Goal: Task Accomplishment & Management: Complete application form

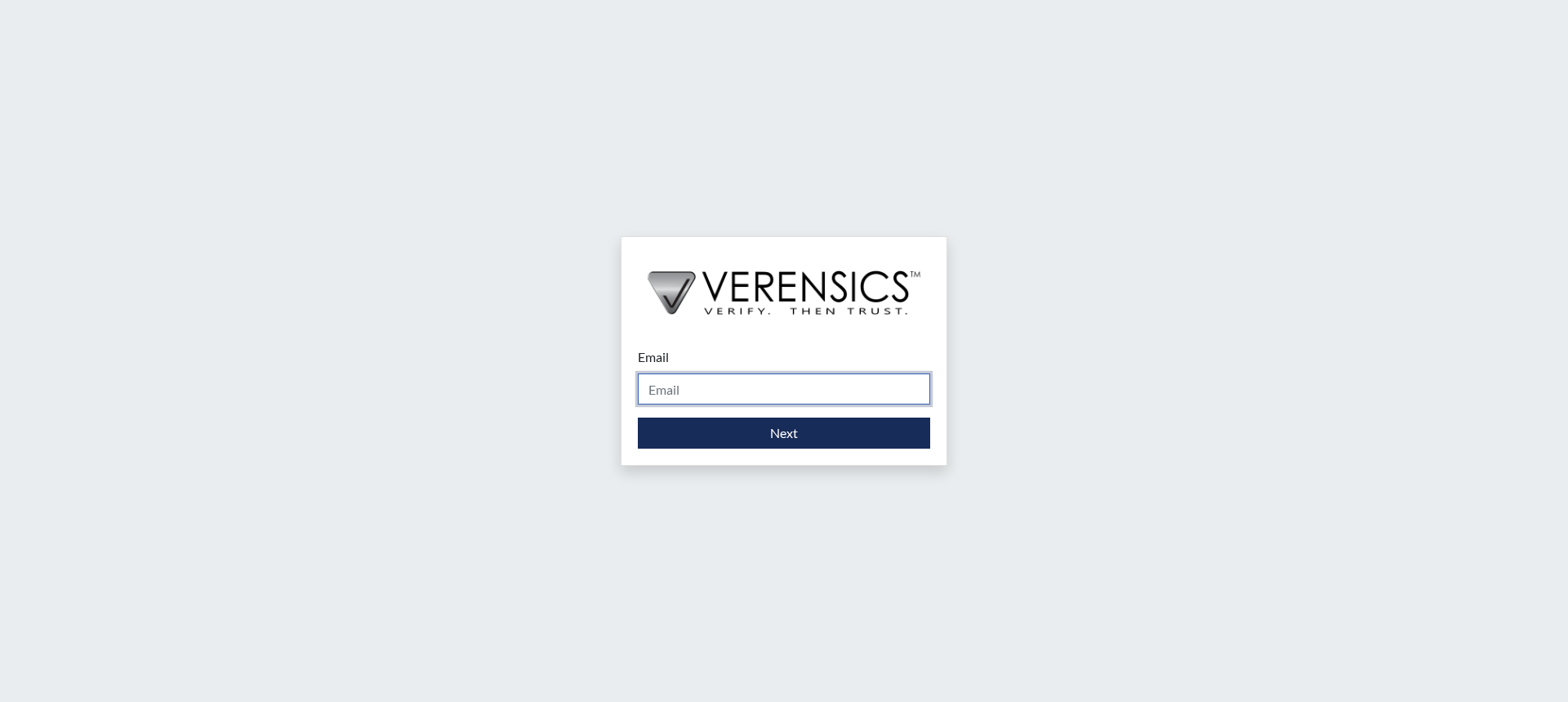
click at [756, 387] on input "Email" at bounding box center [783, 388] width 292 height 31
type input "[PERSON_NAME][EMAIL_ADDRESS][PERSON_NAME][DOMAIN_NAME]"
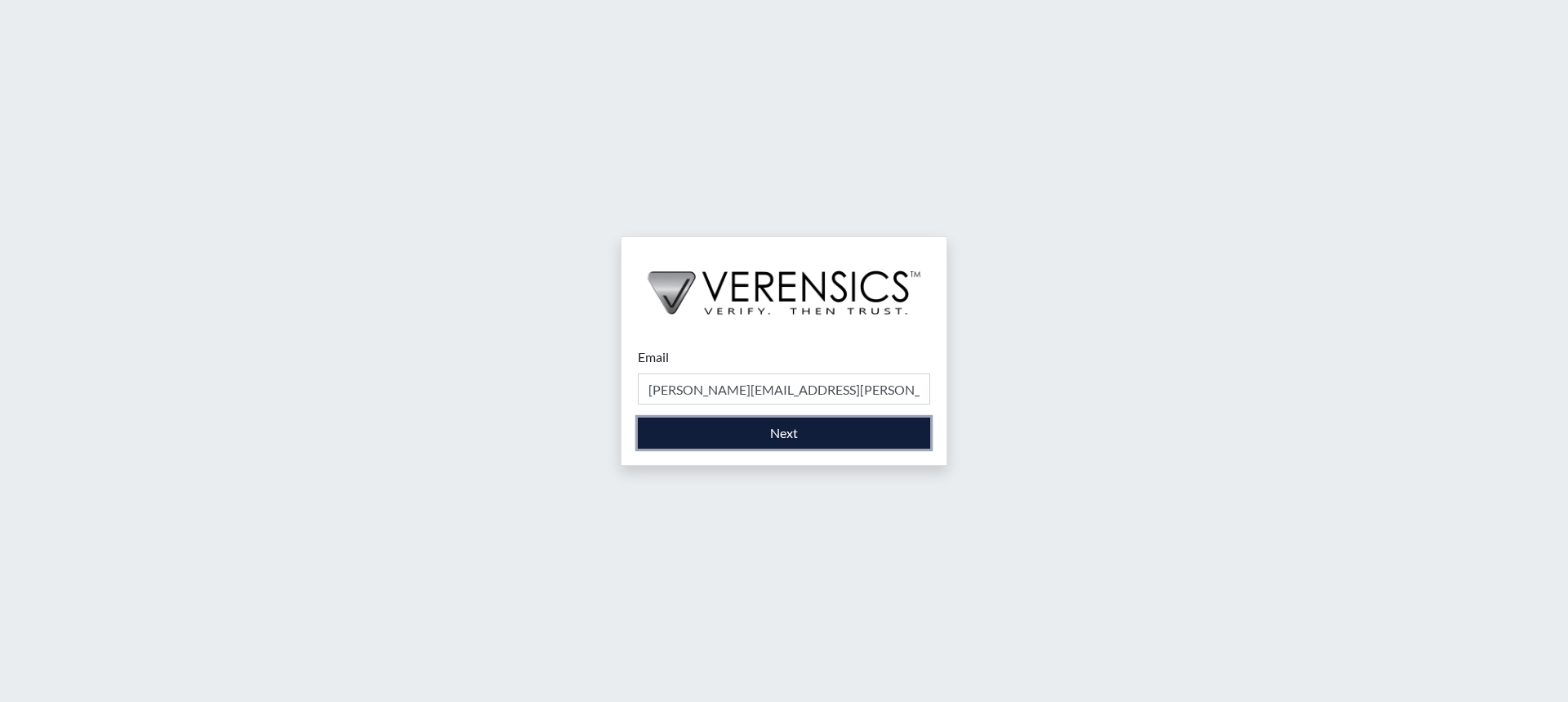
click at [746, 436] on button "Next" at bounding box center [783, 432] width 292 height 31
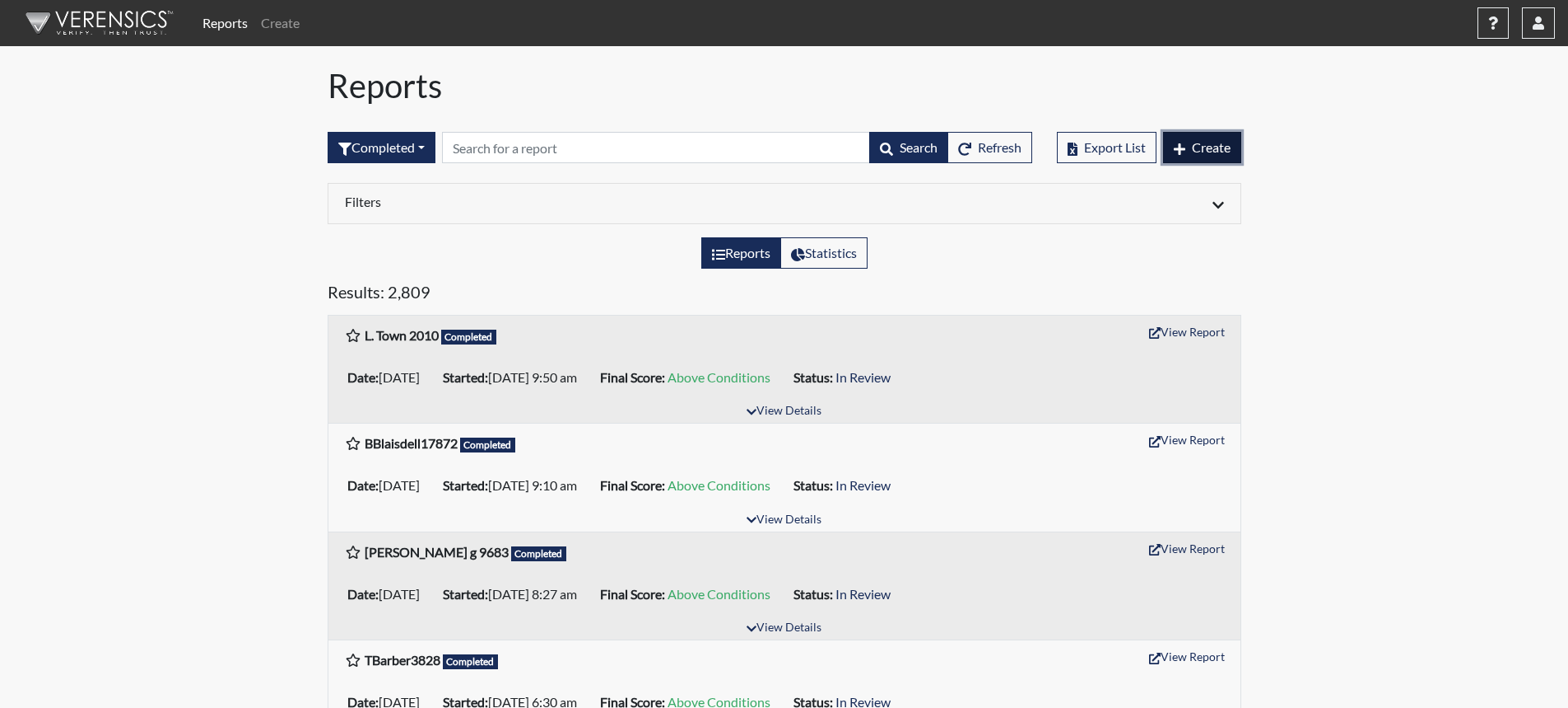
click at [1201, 137] on button "Create" at bounding box center [1202, 147] width 78 height 31
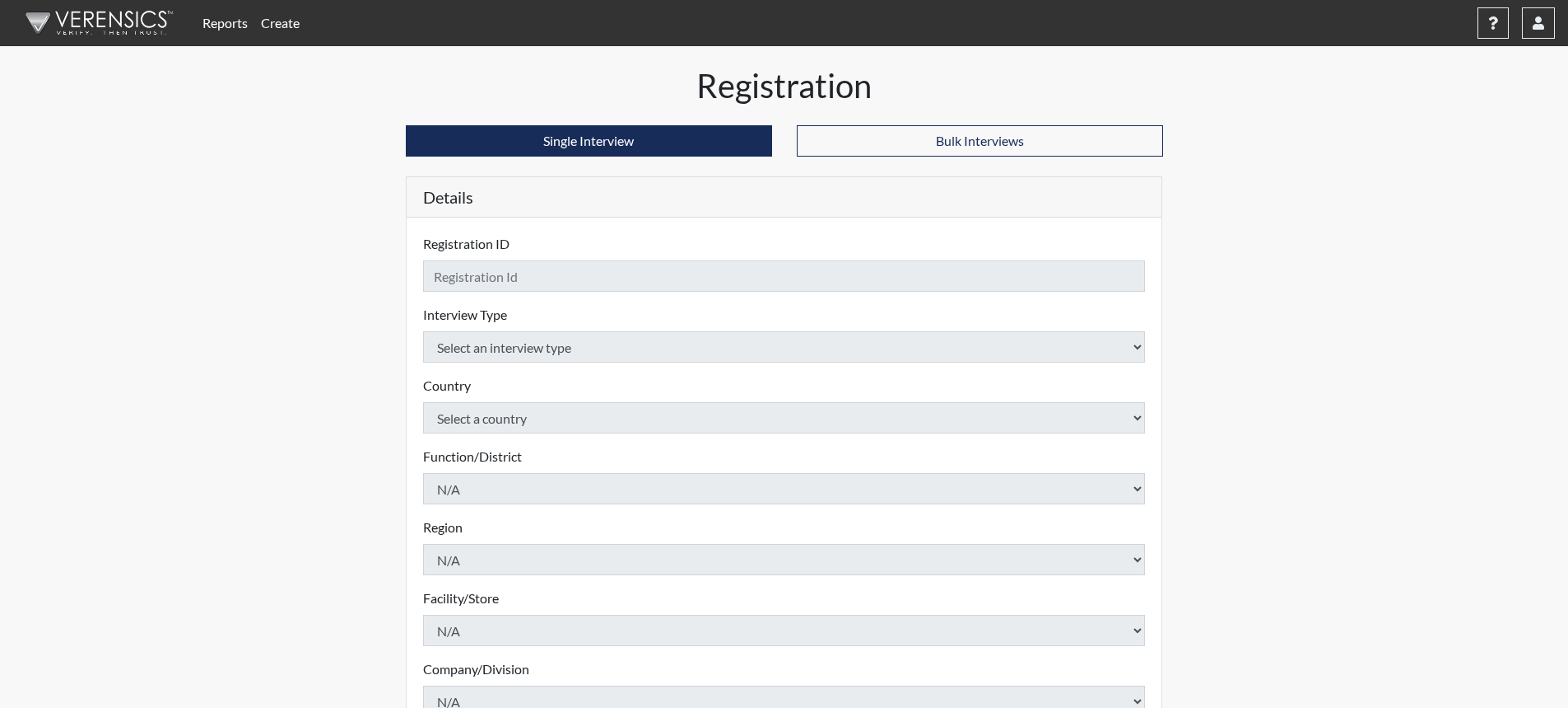
checkbox input "true"
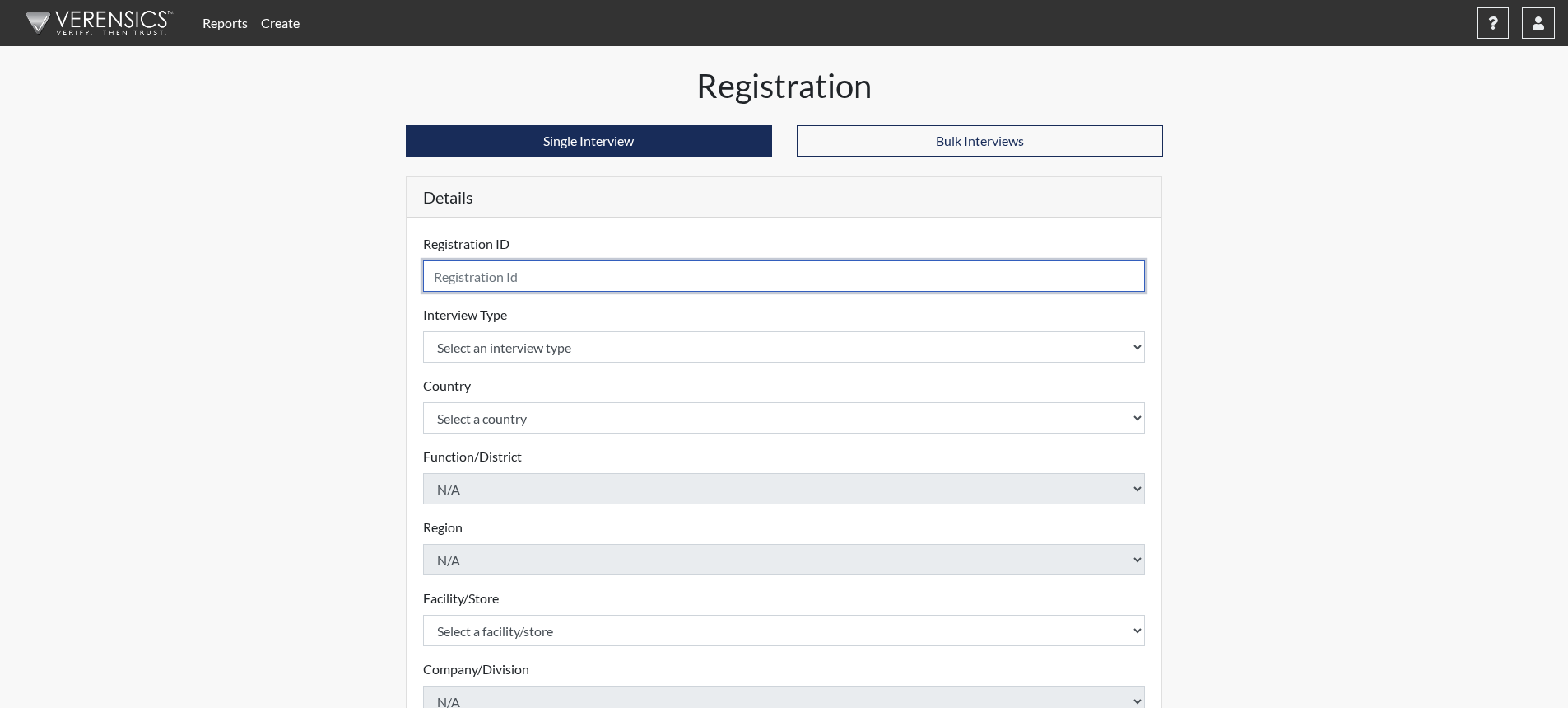
click at [798, 273] on input "text" at bounding box center [784, 276] width 723 height 31
type input "DChambers1666"
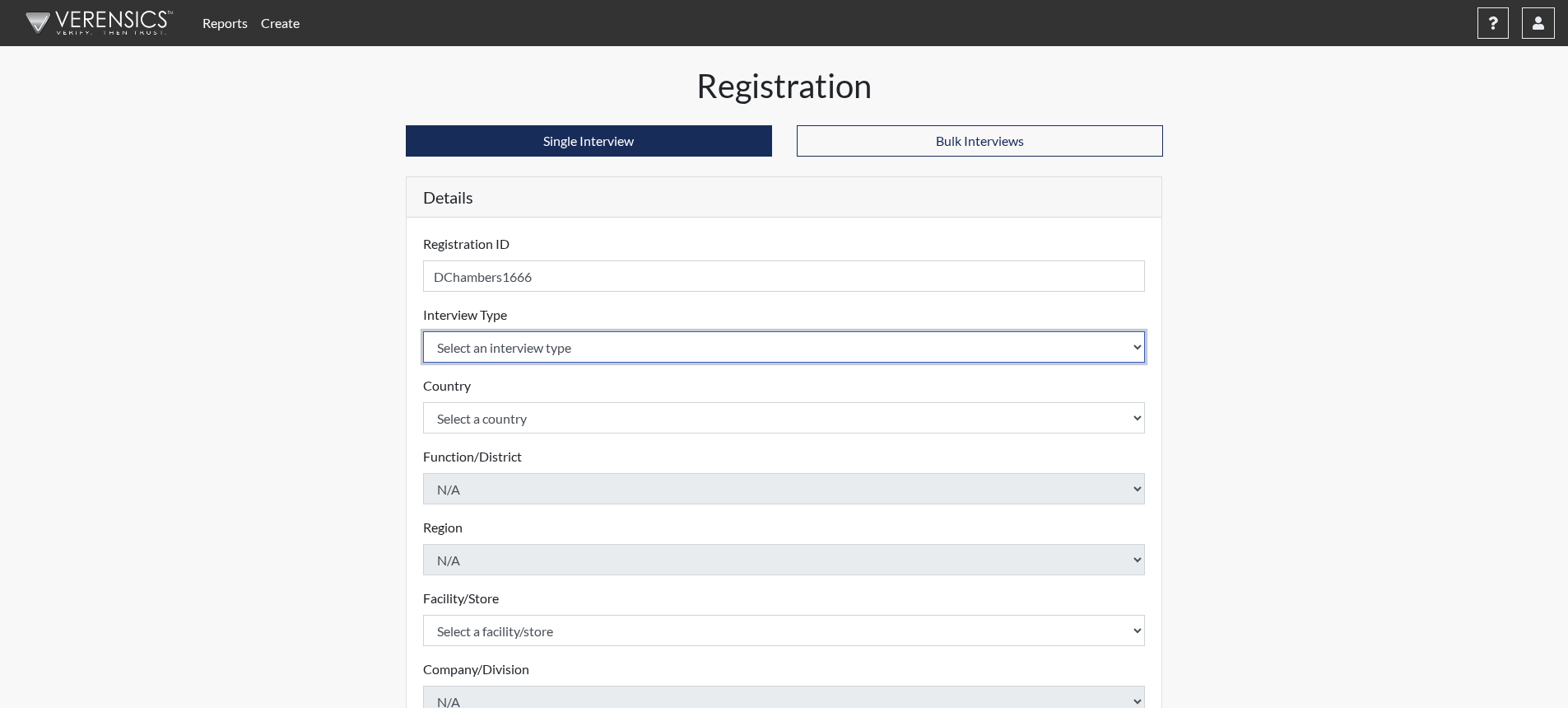
click at [1126, 340] on select "Select an interview type Corrections Pre-Employment" at bounding box center [784, 347] width 723 height 31
select select "ff733e93-e1bf-11ea-9c9f-0eff0cf7eb8f"
click at [423, 332] on select "Select an interview type Corrections Pre-Employment" at bounding box center [784, 347] width 723 height 31
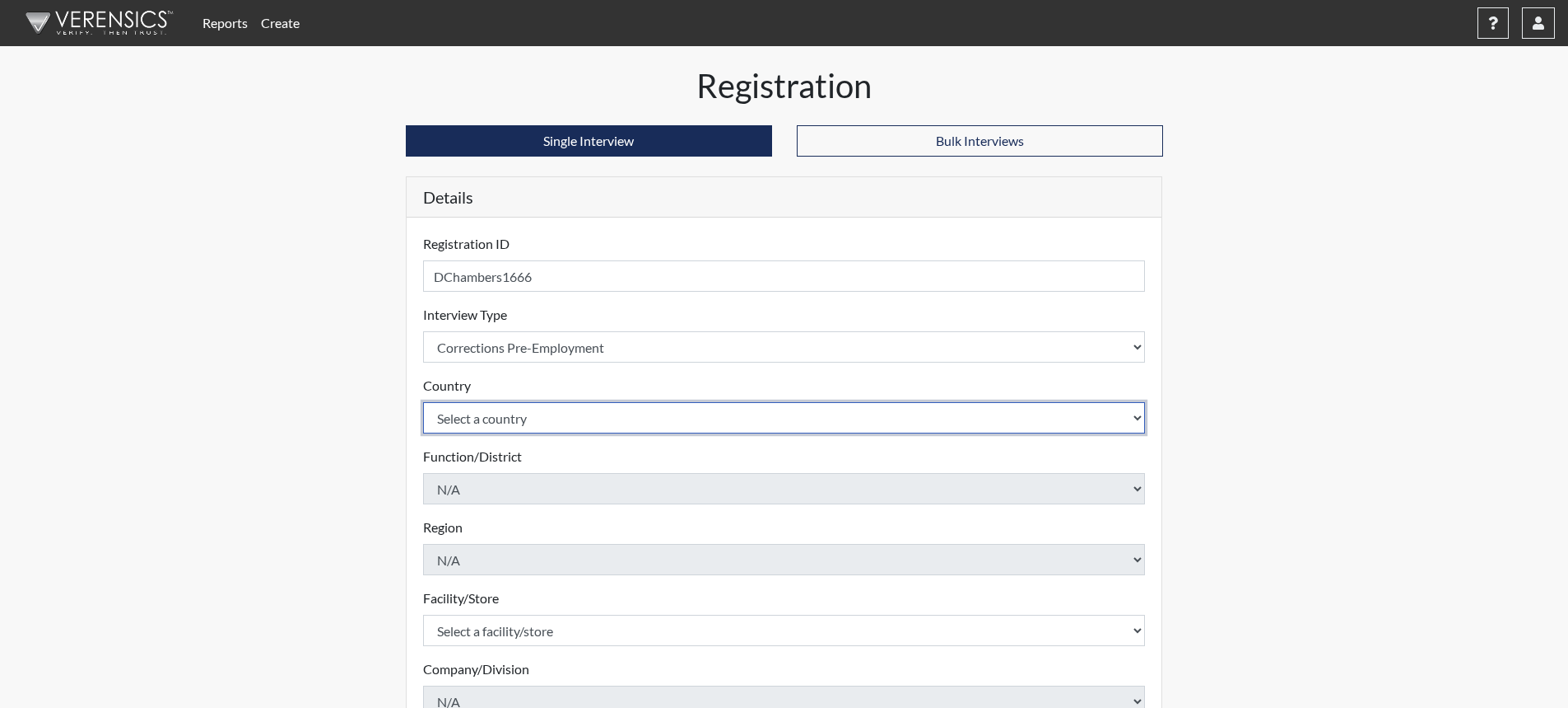
click at [664, 421] on select "Select a country [GEOGRAPHIC_DATA] [GEOGRAPHIC_DATA]" at bounding box center [784, 417] width 723 height 31
select select "united-states-of-[GEOGRAPHIC_DATA]"
click at [423, 402] on select "Select a country [GEOGRAPHIC_DATA] [GEOGRAPHIC_DATA]" at bounding box center [784, 417] width 723 height 31
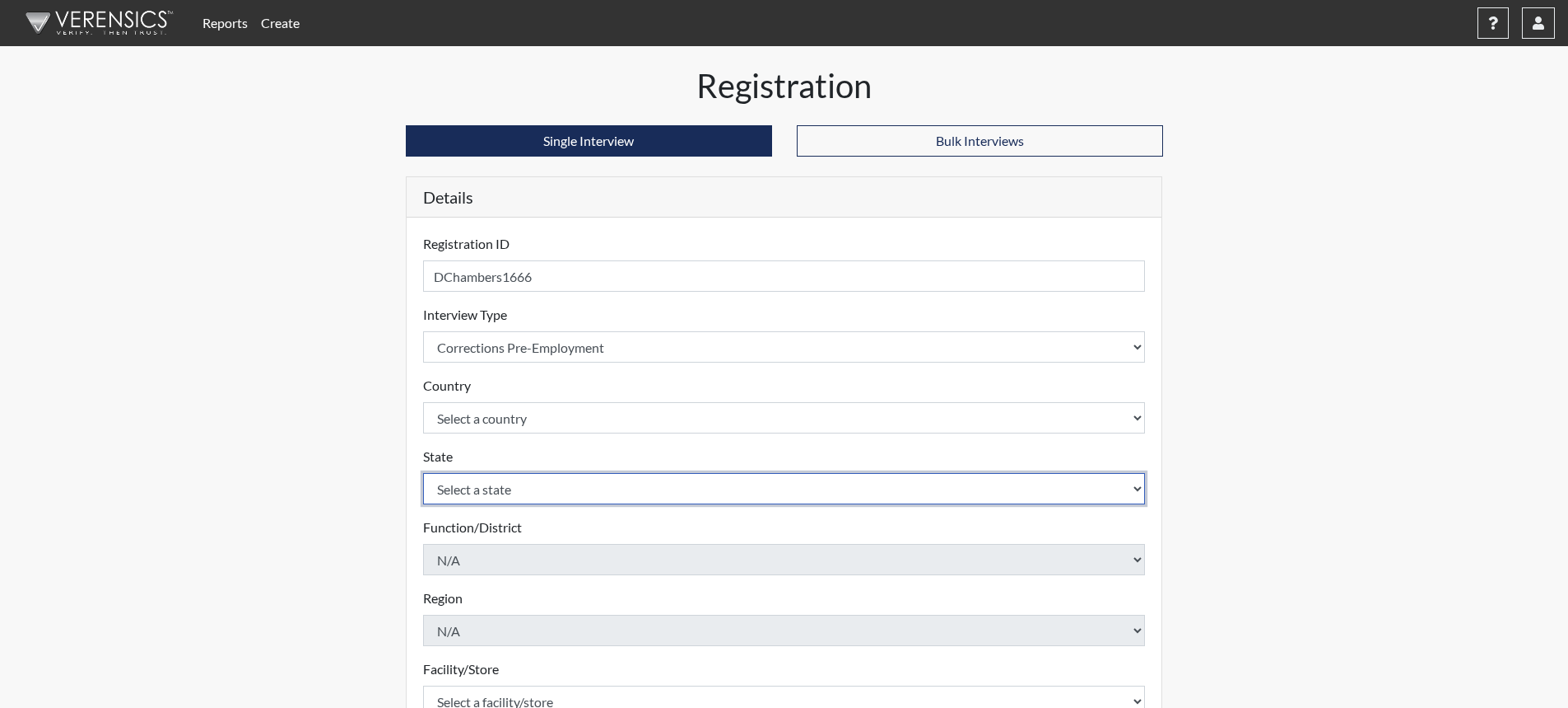
click at [576, 489] on select "Select a state [US_STATE] [US_STATE] [US_STATE] [US_STATE] [US_STATE] [US_STATE…" at bounding box center [784, 487] width 723 height 31
select select "SC"
click at [423, 472] on select "Select a state [US_STATE] [US_STATE] [US_STATE] [US_STATE] [US_STATE] [US_STATE…" at bounding box center [784, 487] width 723 height 31
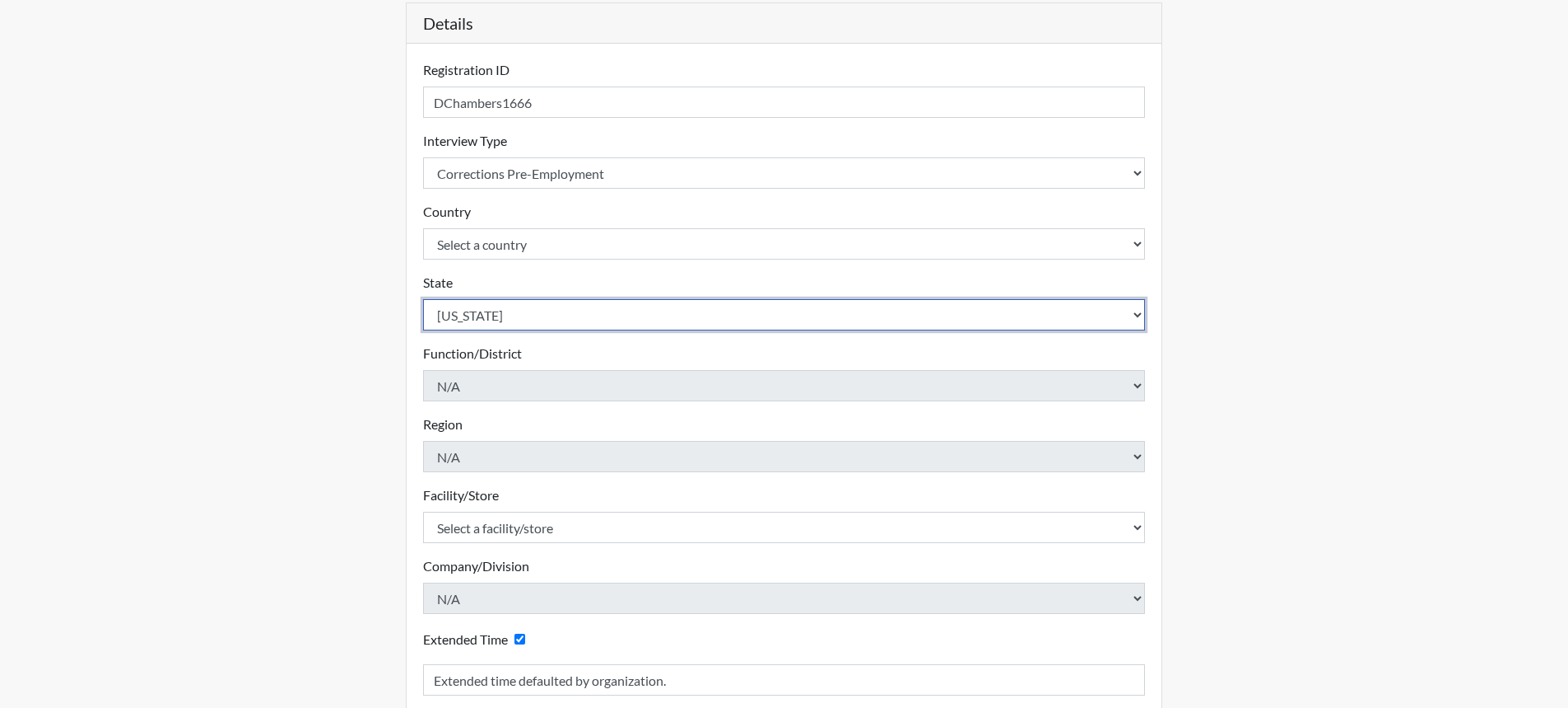
scroll to position [247, 0]
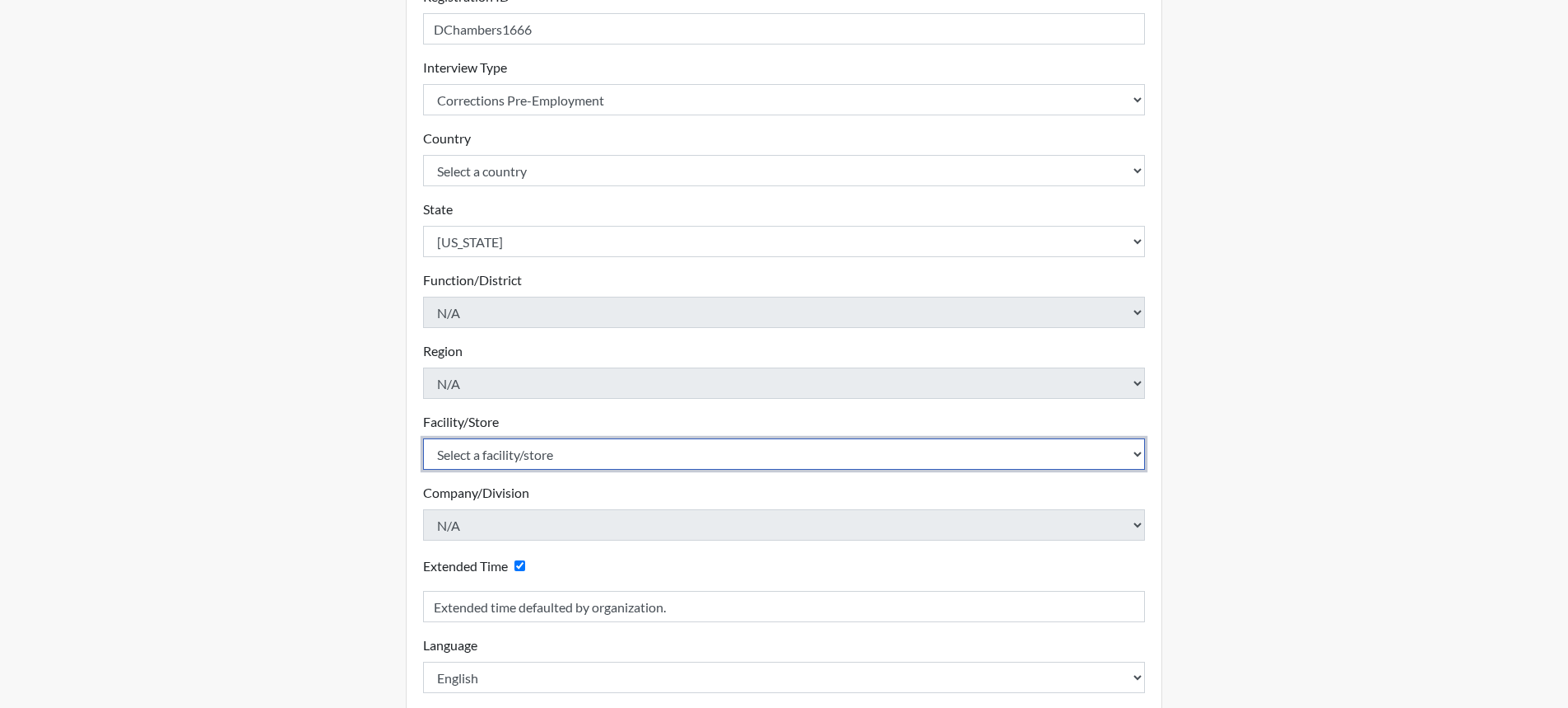
click at [635, 455] on select "Select a facility/store [GEOGRAPHIC_DATA] CI Broad River CI [PERSON_NAME] CI Di…" at bounding box center [784, 453] width 723 height 31
select select "25a13023-e597-4031-ac7e-fa77d8d7c1f5"
click at [423, 438] on select "Select a facility/store [GEOGRAPHIC_DATA] CI Broad River CI [PERSON_NAME] CI Di…" at bounding box center [784, 453] width 723 height 31
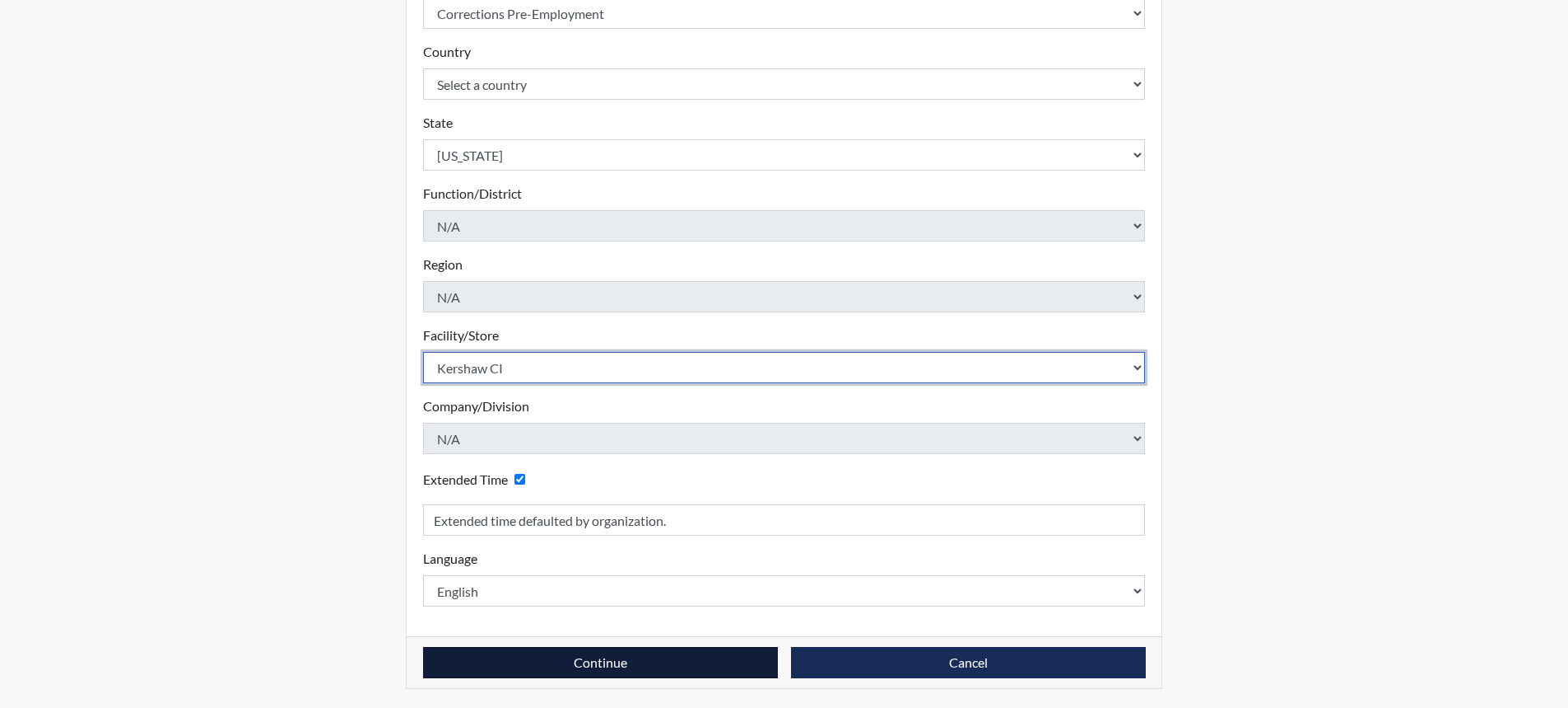
scroll to position [335, 0]
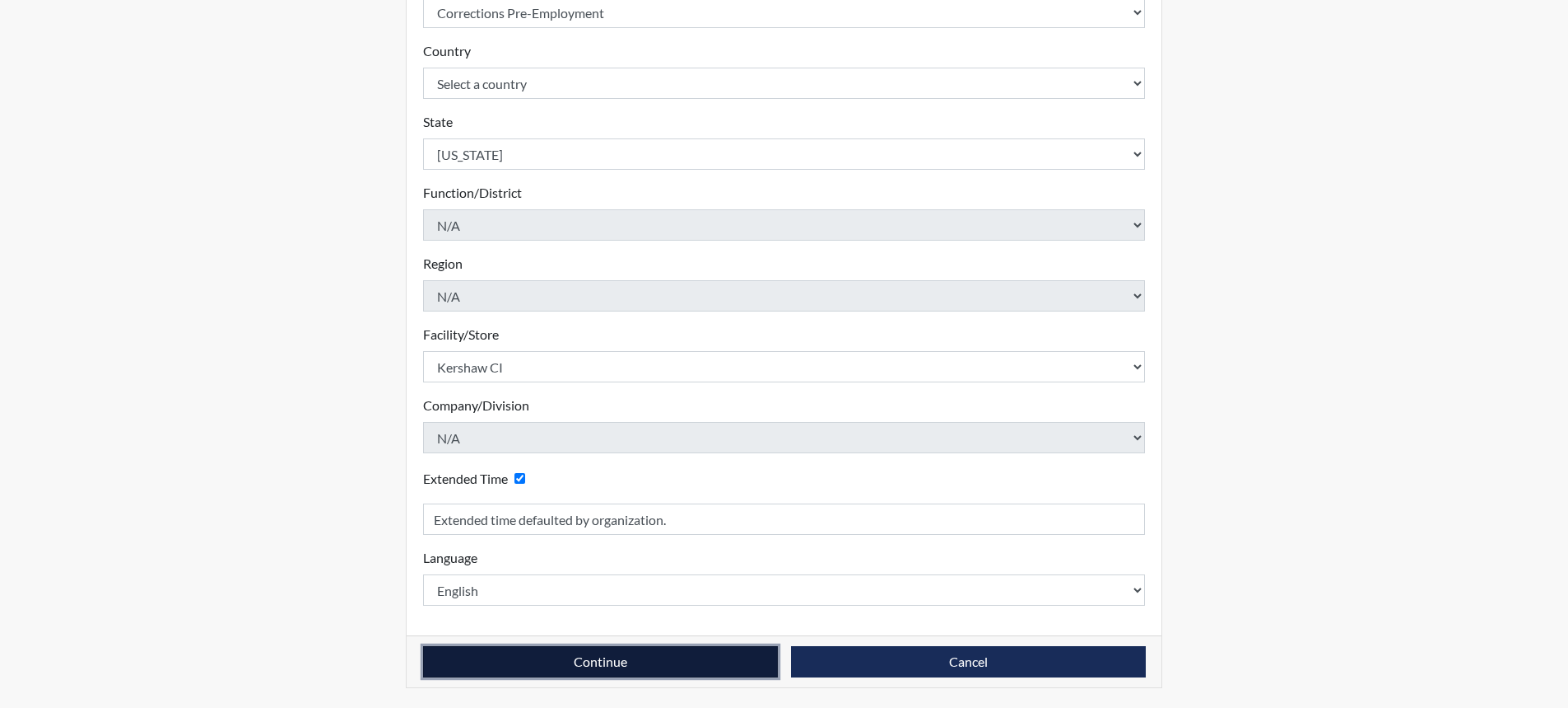
click at [639, 665] on button "Continue" at bounding box center [600, 661] width 354 height 31
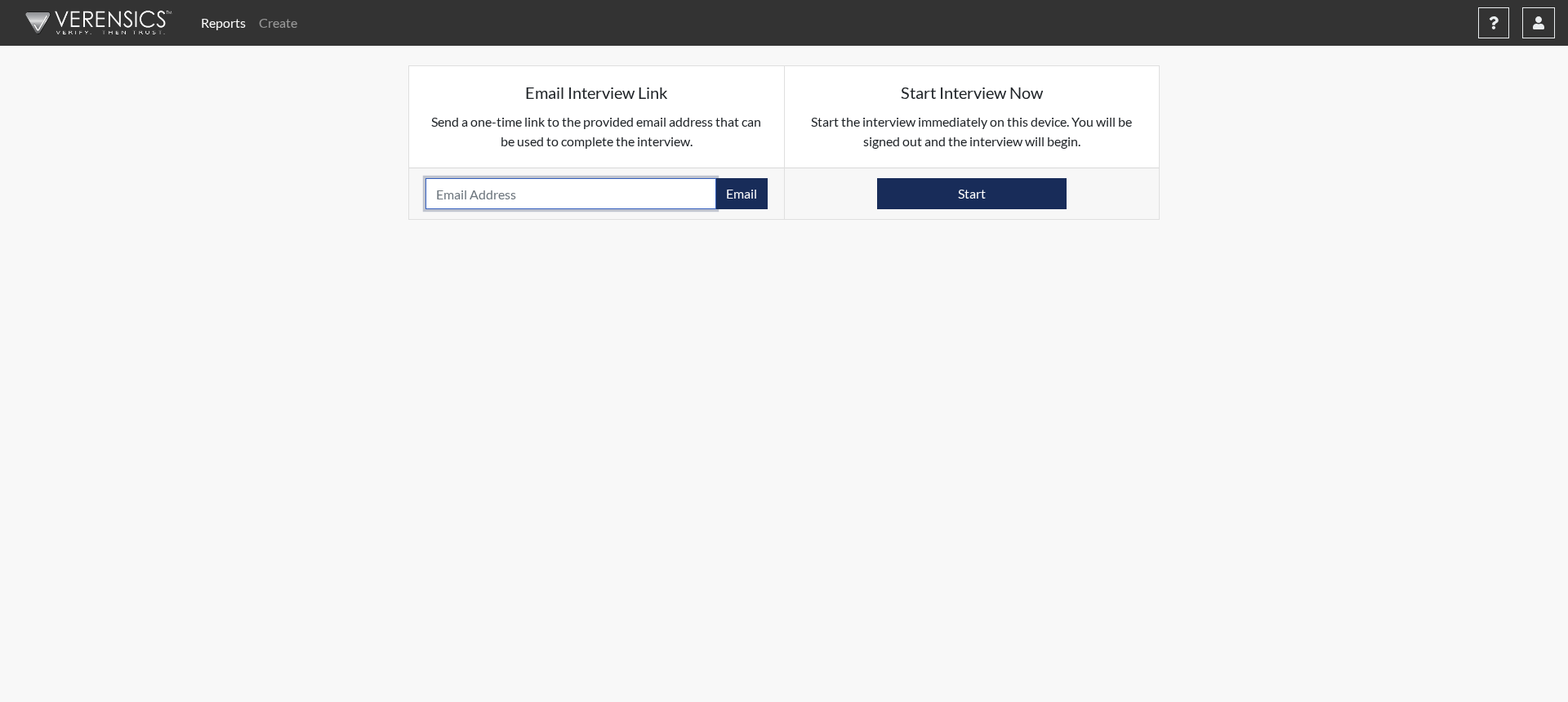
click at [470, 201] on input "email" at bounding box center [571, 193] width 291 height 31
type input "[EMAIL_ADDRESS][DOMAIN_NAME]"
click at [760, 189] on button "Email" at bounding box center [741, 193] width 52 height 31
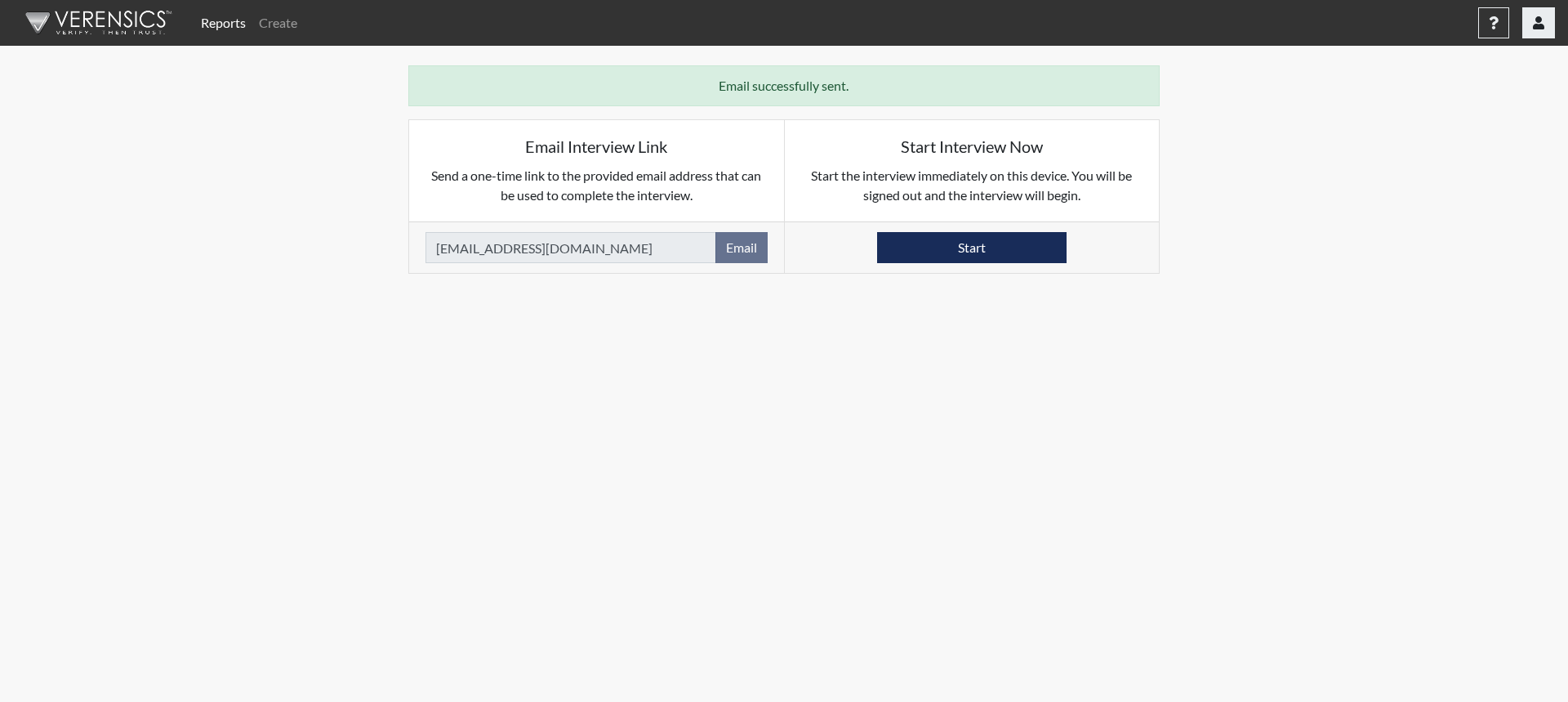
click at [1544, 30] on button "button" at bounding box center [1537, 22] width 33 height 31
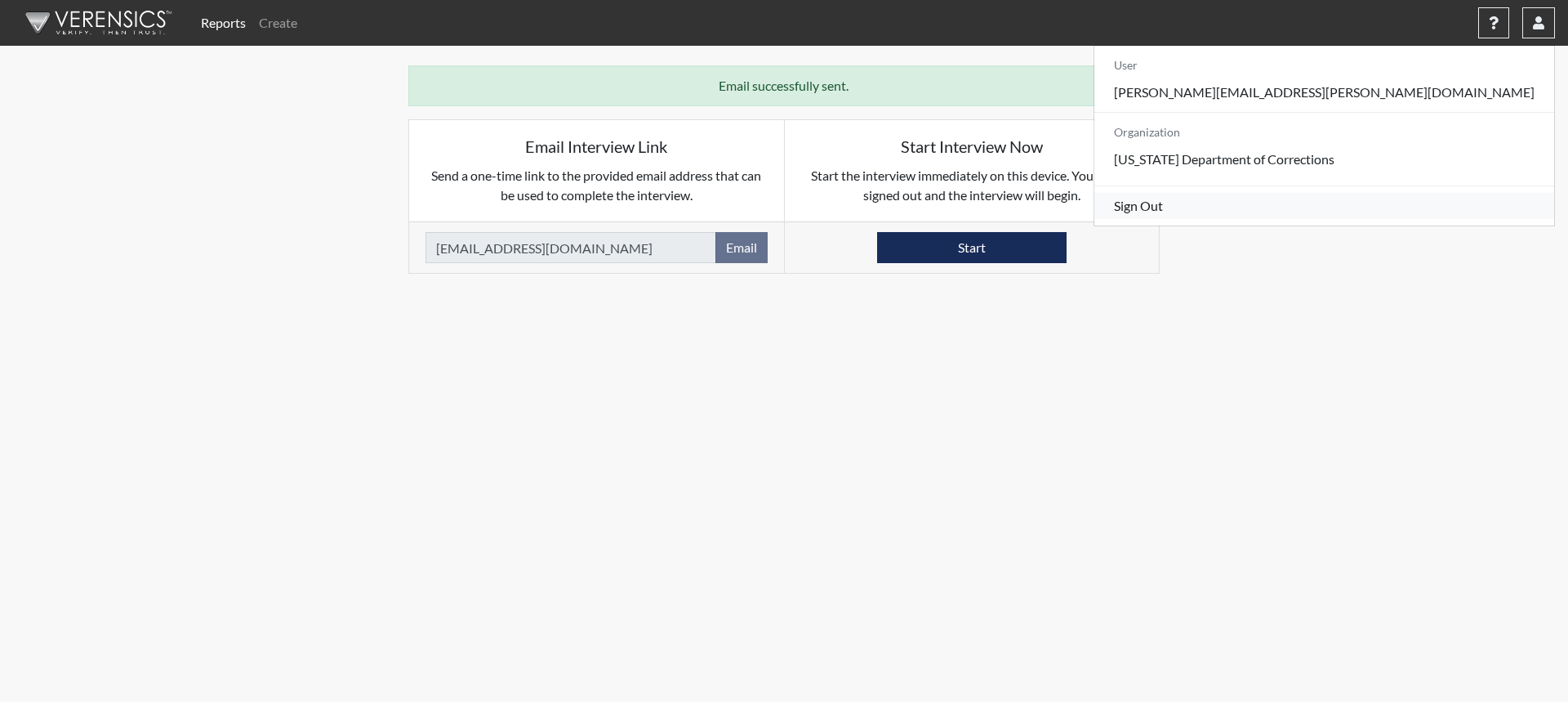
click at [1415, 219] on link "Sign Out" at bounding box center [1323, 206] width 459 height 26
